Goal: Find specific page/section: Find specific page/section

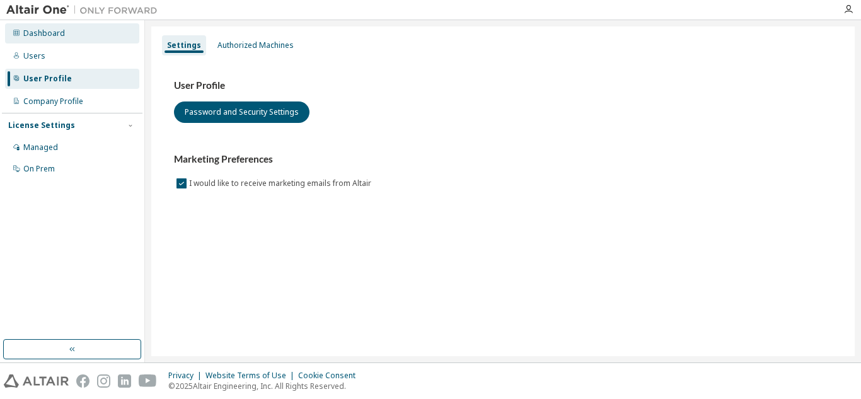
click at [65, 36] on div "Dashboard" at bounding box center [72, 33] width 134 height 20
